Goal: Task Accomplishment & Management: Use online tool/utility

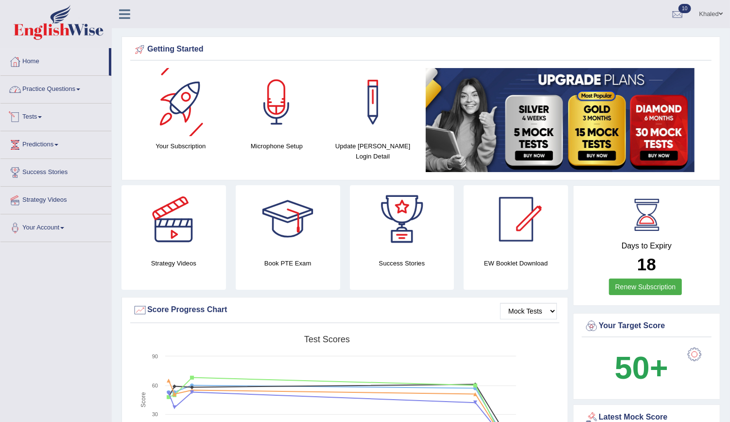
click at [56, 88] on link "Practice Questions" at bounding box center [55, 88] width 111 height 24
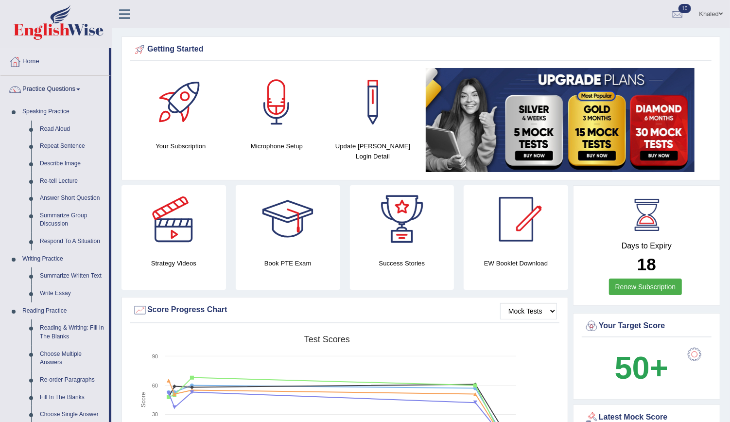
click at [75, 82] on link "Practice Questions" at bounding box center [54, 88] width 108 height 24
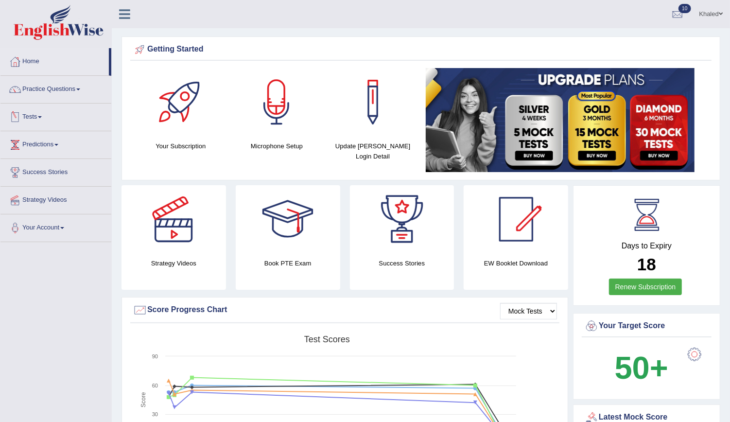
click at [39, 116] on link "Tests" at bounding box center [55, 116] width 111 height 24
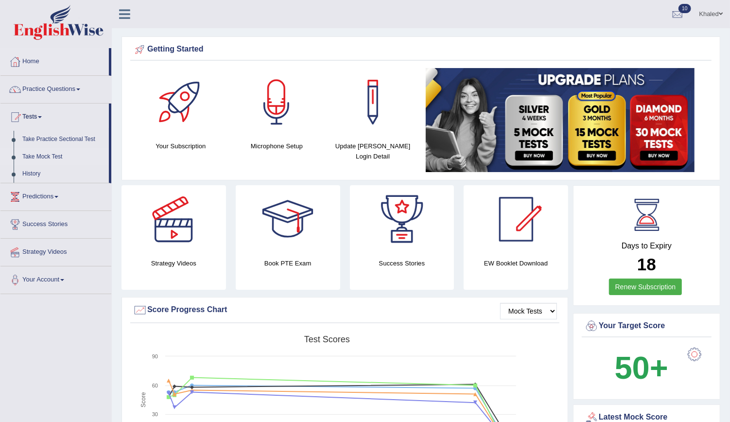
click at [47, 153] on link "Take Mock Test" at bounding box center [63, 157] width 91 height 18
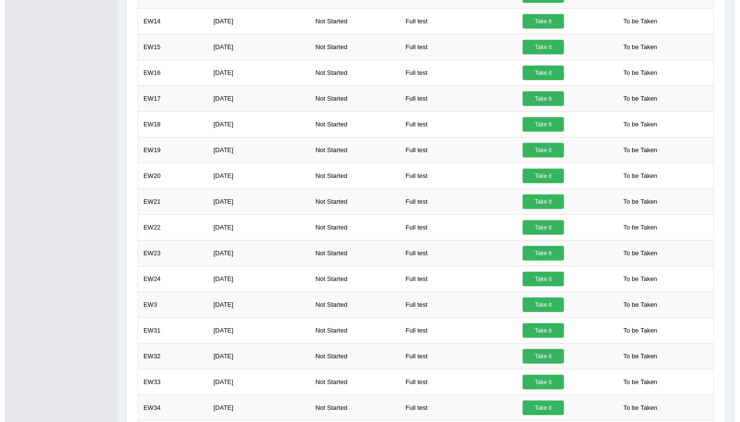
scroll to position [509, 0]
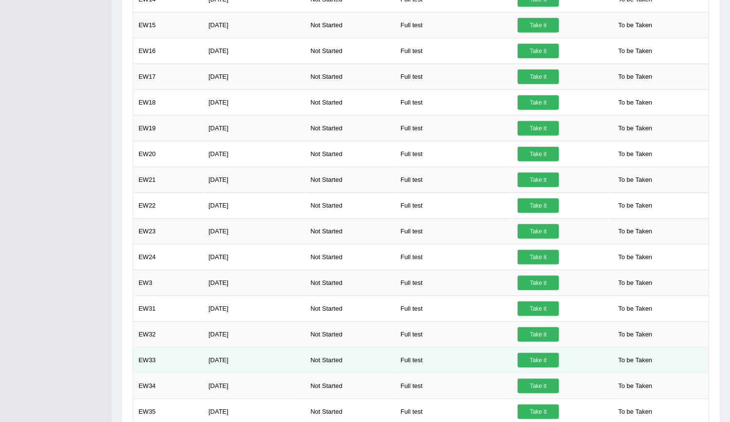
click at [530, 357] on link "Take it" at bounding box center [538, 360] width 41 height 15
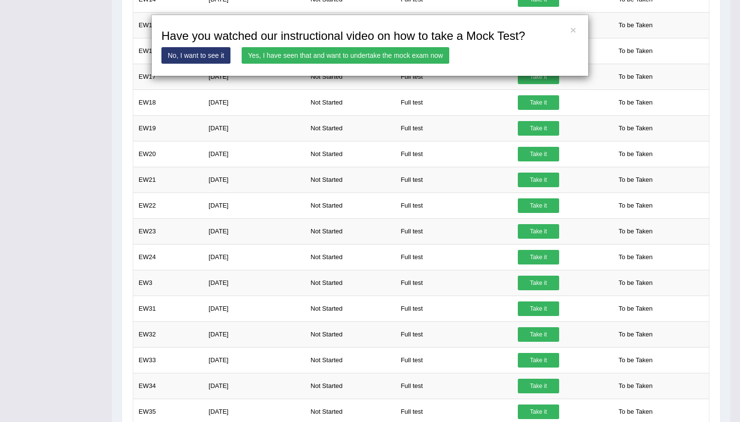
click at [360, 53] on link "Yes, I have seen that and want to undertake the mock exam now" at bounding box center [346, 55] width 208 height 17
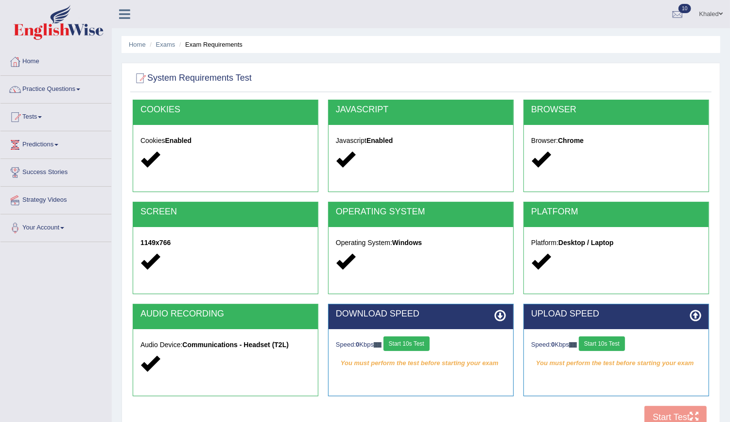
scroll to position [57, 0]
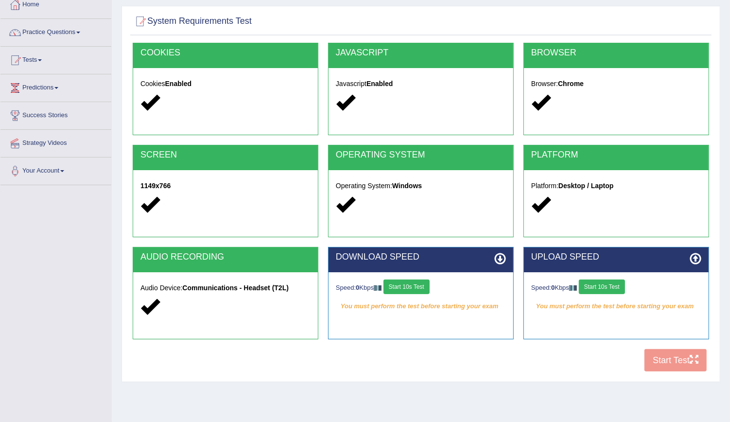
click at [419, 287] on button "Start 10s Test" at bounding box center [407, 287] width 46 height 15
click at [601, 287] on button "Start 10s Test" at bounding box center [602, 287] width 46 height 15
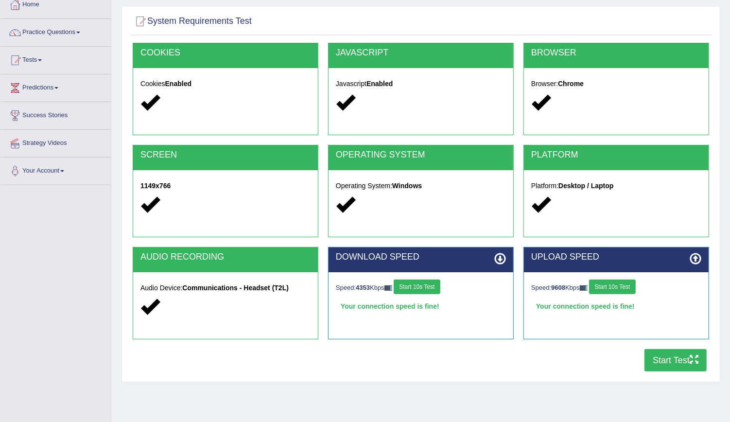
click at [660, 368] on button "Start Test" at bounding box center [676, 360] width 62 height 22
